Goal: Use online tool/utility

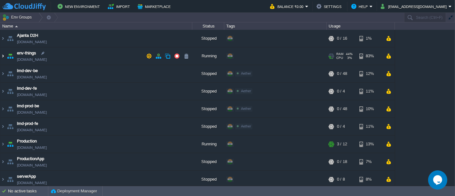
drag, startPoint x: 0, startPoint y: 0, endPoint x: 3, endPoint y: 57, distance: 57.4
click at [3, 57] on img at bounding box center [2, 55] width 5 height 17
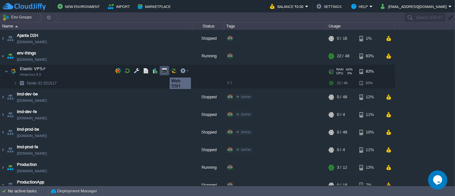
click at [165, 72] on button "button" at bounding box center [165, 71] width 6 height 6
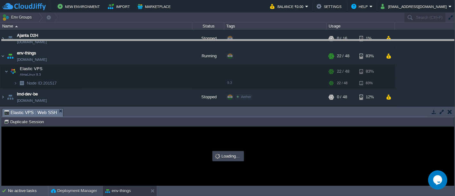
drag, startPoint x: 184, startPoint y: 113, endPoint x: 189, endPoint y: 44, distance: 68.7
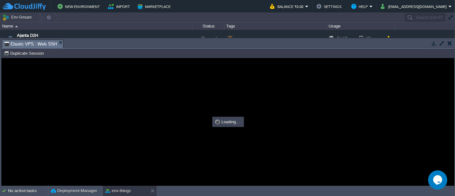
click at [443, 44] on button "button" at bounding box center [442, 43] width 6 height 6
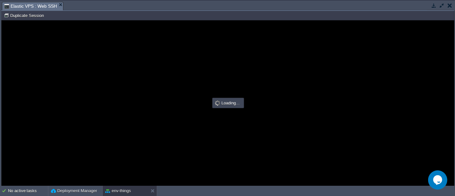
click at [135, 55] on div at bounding box center [228, 103] width 453 height 166
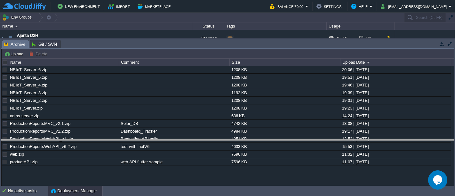
drag, startPoint x: 201, startPoint y: 47, endPoint x: 202, endPoint y: 145, distance: 98.3
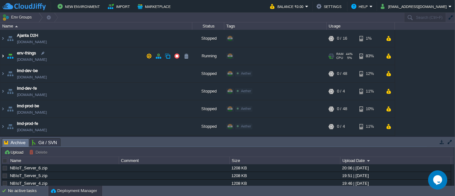
click at [4, 56] on img at bounding box center [2, 55] width 5 height 17
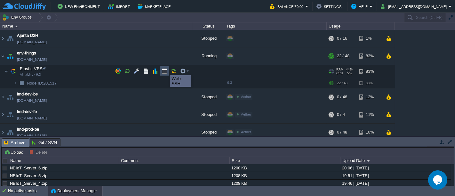
click at [165, 69] on button "button" at bounding box center [165, 71] width 6 height 6
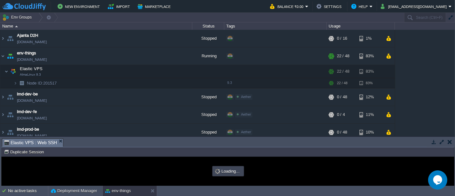
click at [441, 141] on button "button" at bounding box center [442, 142] width 6 height 6
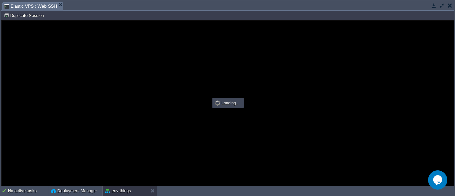
type input "#000000"
